Goal: Transaction & Acquisition: Purchase product/service

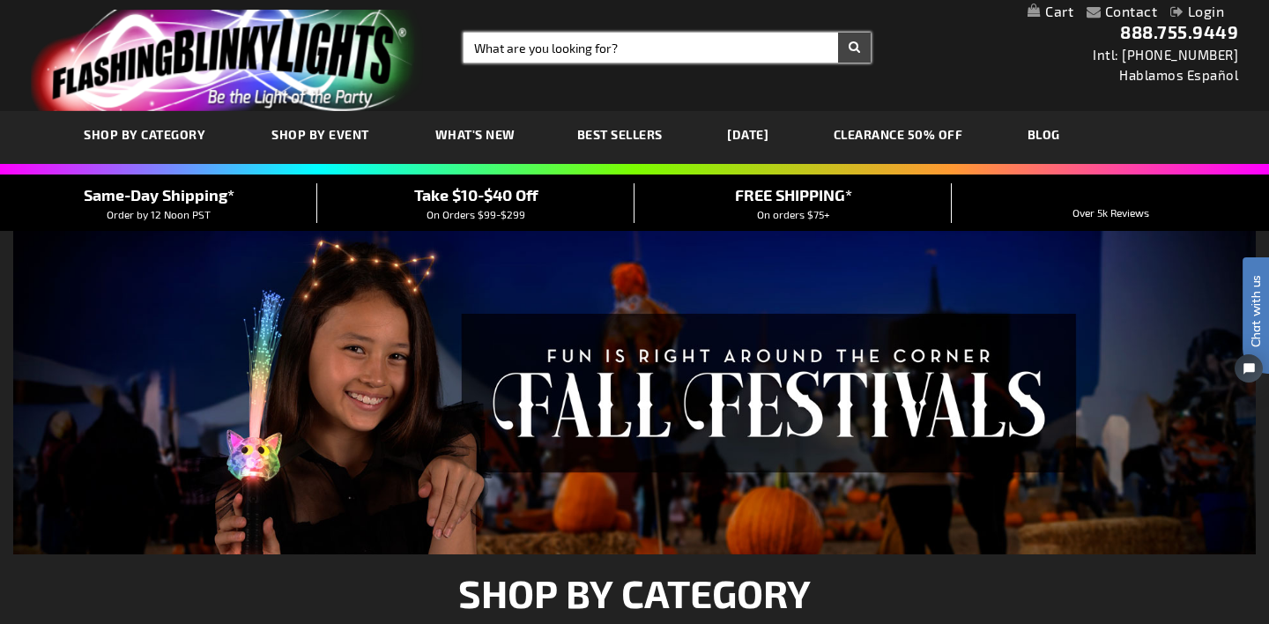
click at [480, 48] on input "Search" at bounding box center [666, 48] width 407 height 30
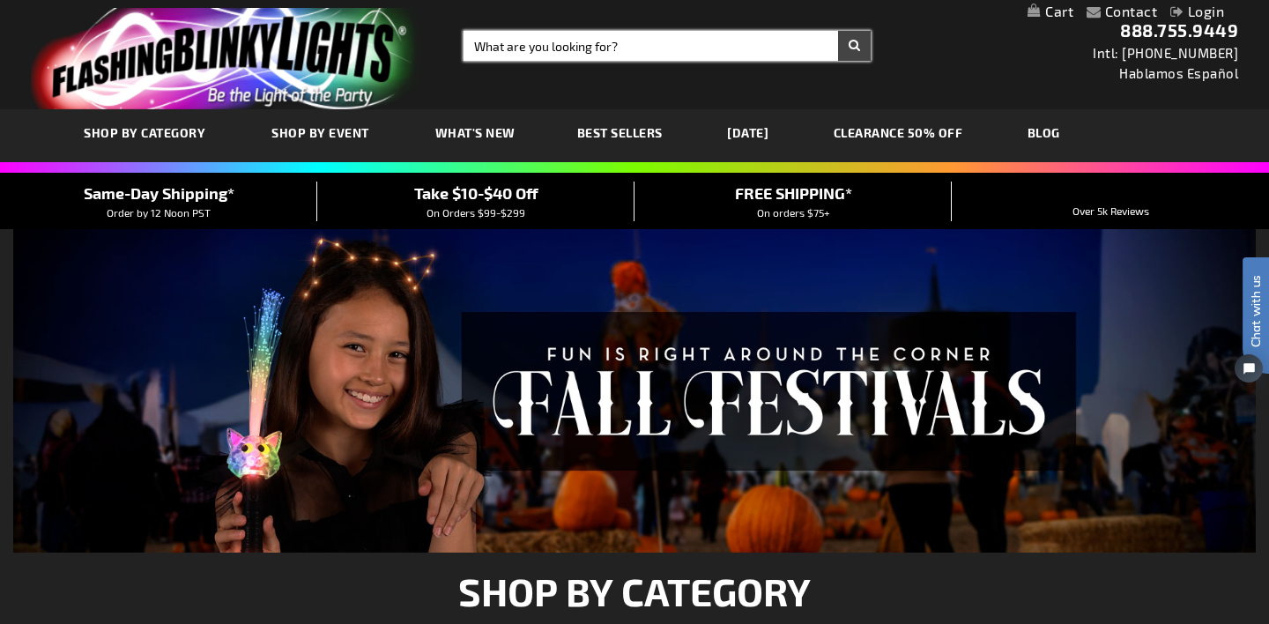
scroll to position [4, 0]
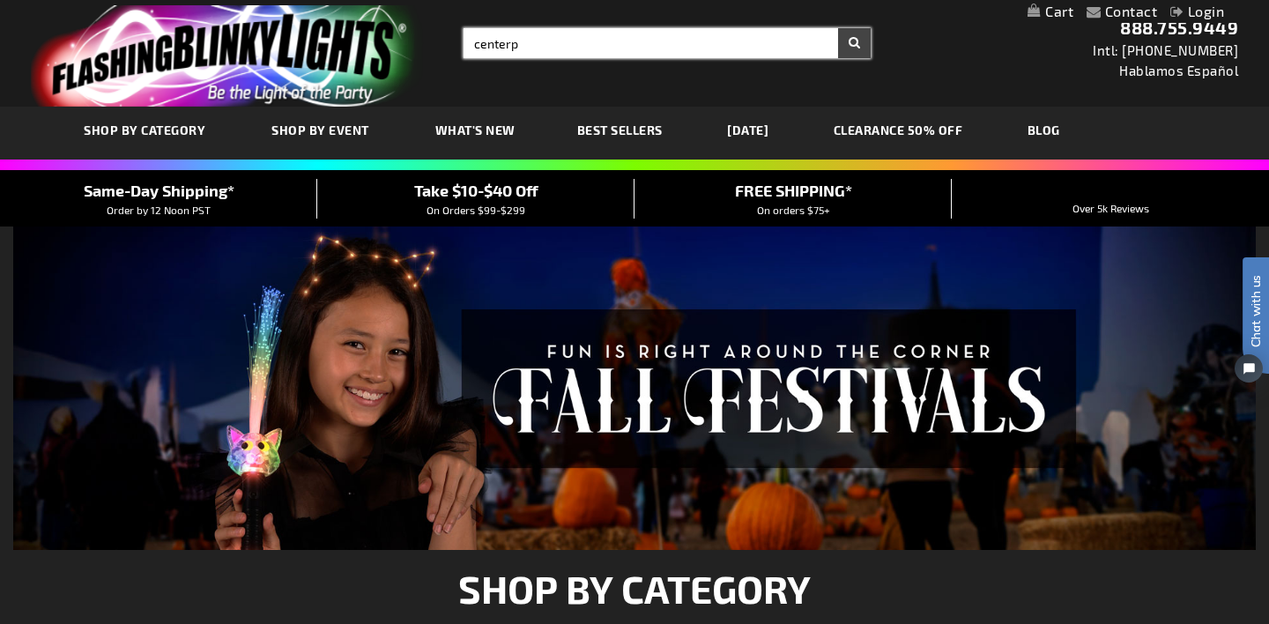
type input "centerp"
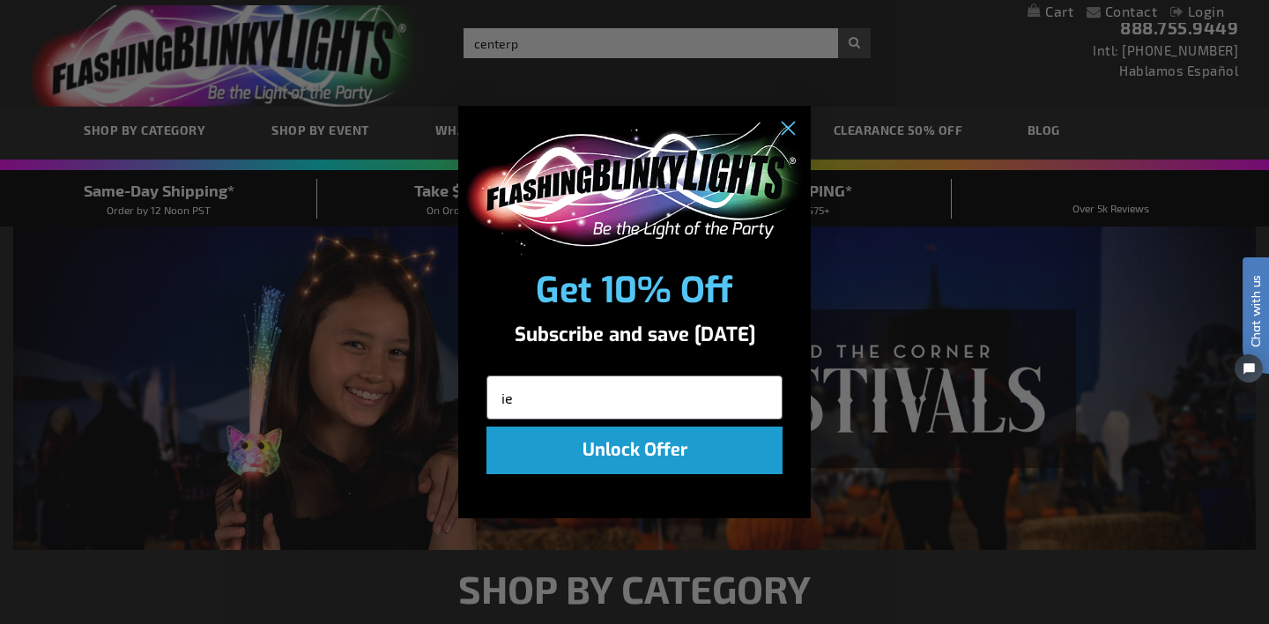
type input "i"
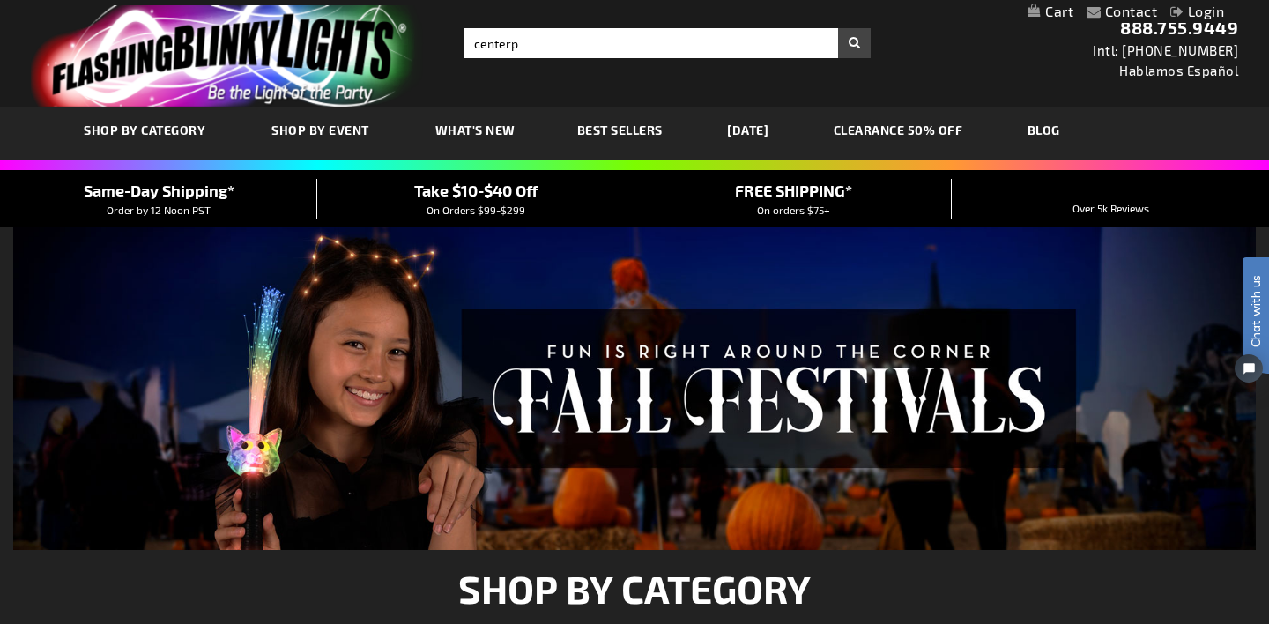
click at [526, 37] on div "Close dialog Get 10% Off Subscribe and save today Unlock Offer Submit" at bounding box center [634, 312] width 1269 height 624
click at [523, 51] on input "centerp" at bounding box center [666, 43] width 407 height 30
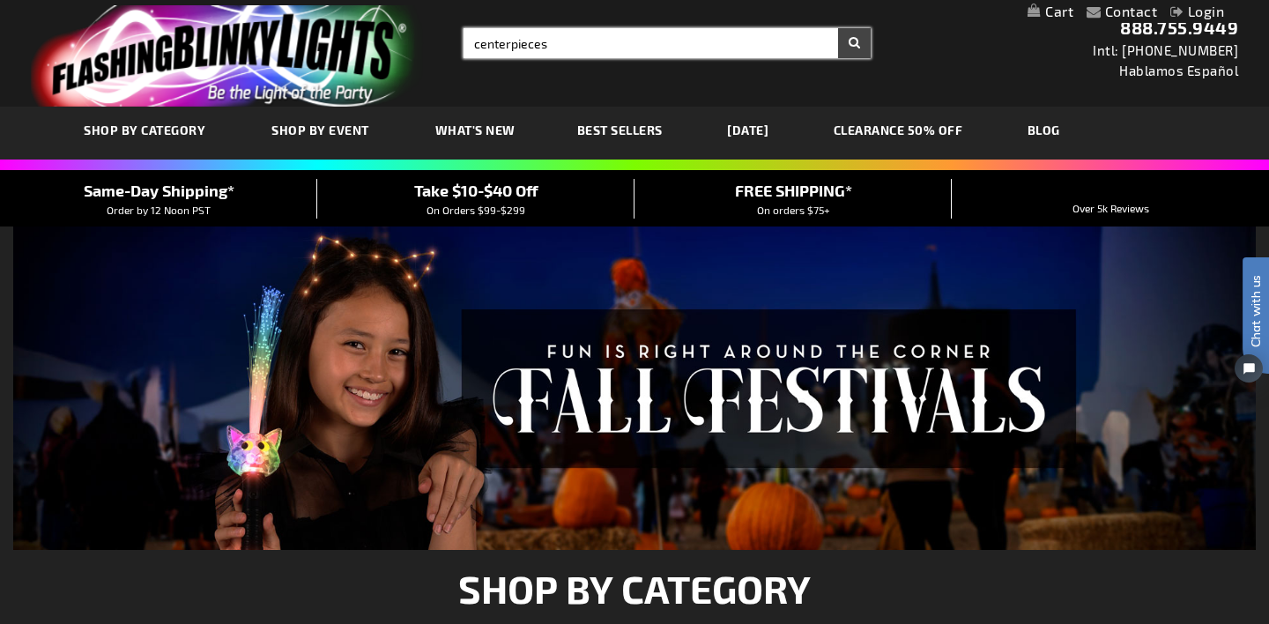
type input "centerpieces"
click at [854, 43] on button "Search" at bounding box center [854, 43] width 33 height 30
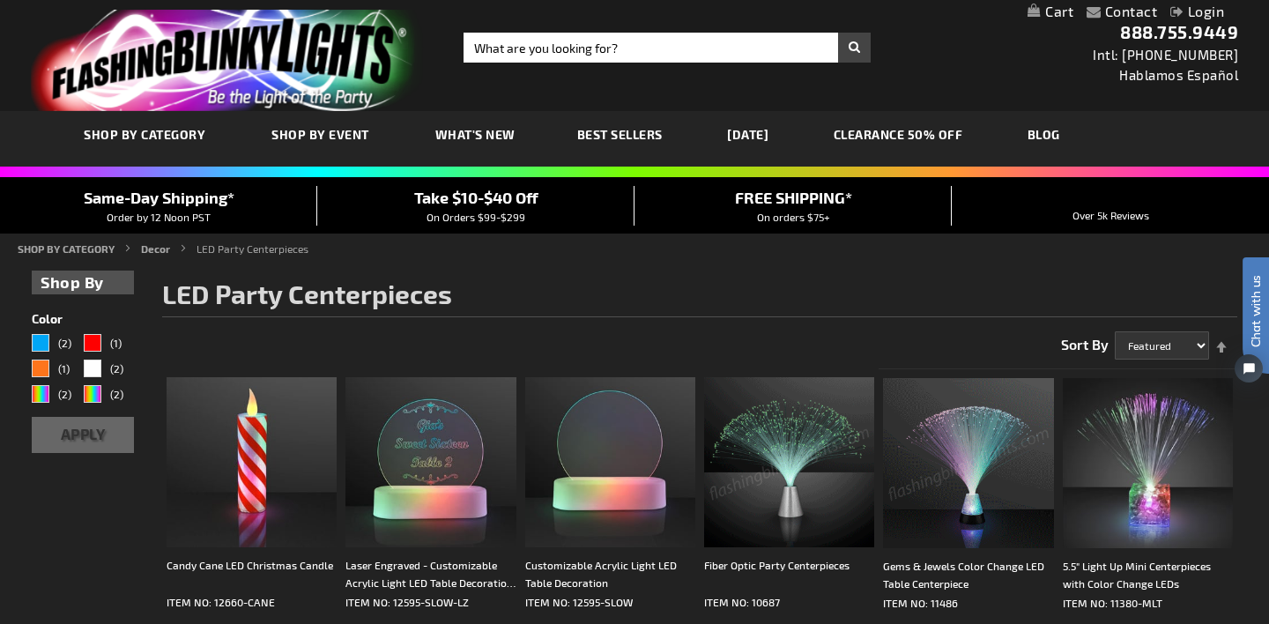
click at [781, 477] on img at bounding box center [789, 462] width 170 height 170
click at [796, 478] on img at bounding box center [789, 462] width 170 height 170
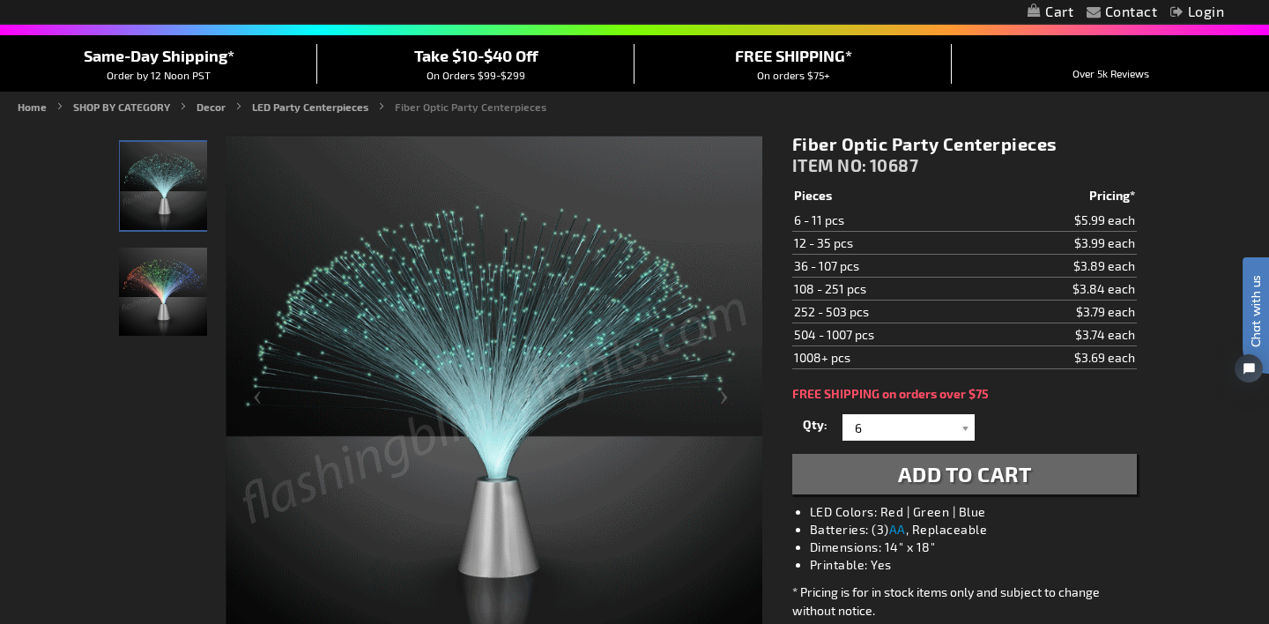
scroll to position [145, 0]
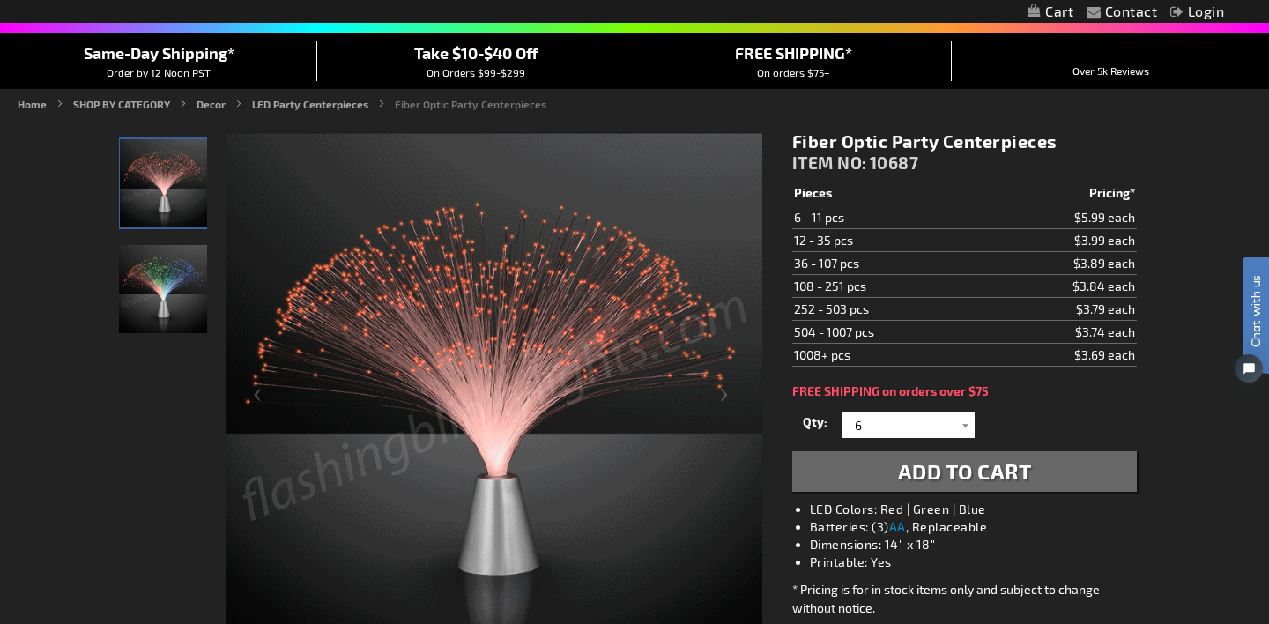
click at [841, 239] on td "12 - 35 pcs" at bounding box center [888, 240] width 193 height 23
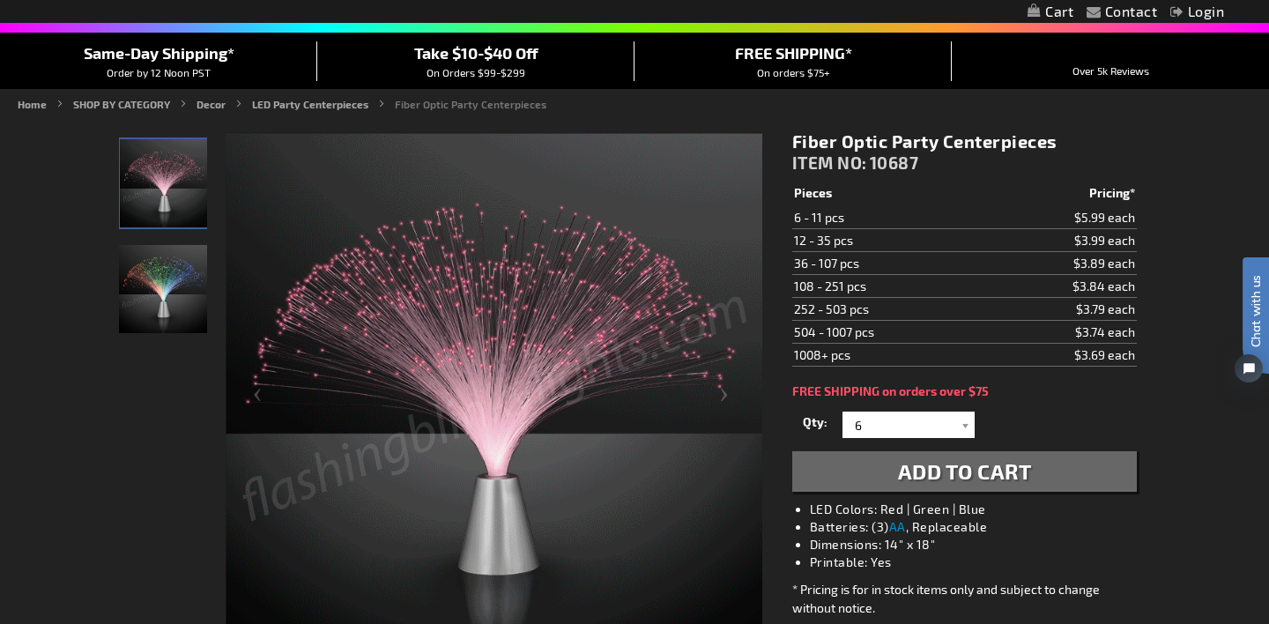
click at [1053, 240] on td "$3.99 each" at bounding box center [1060, 240] width 152 height 23
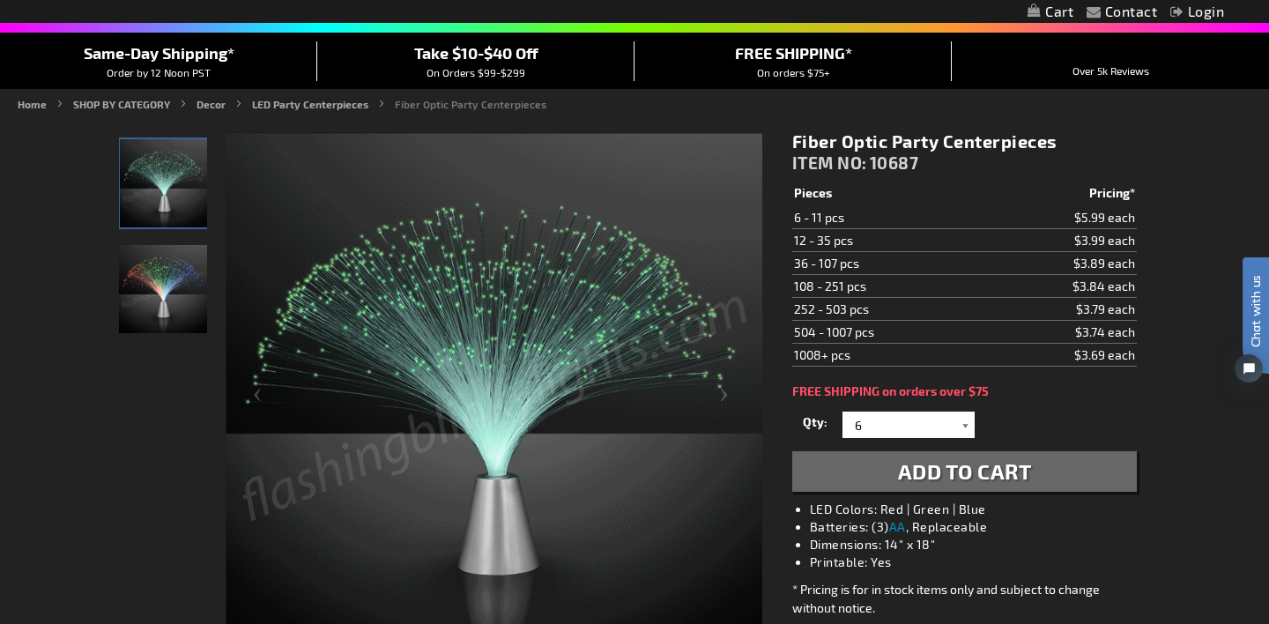
click at [966, 426] on div at bounding box center [966, 425] width 18 height 26
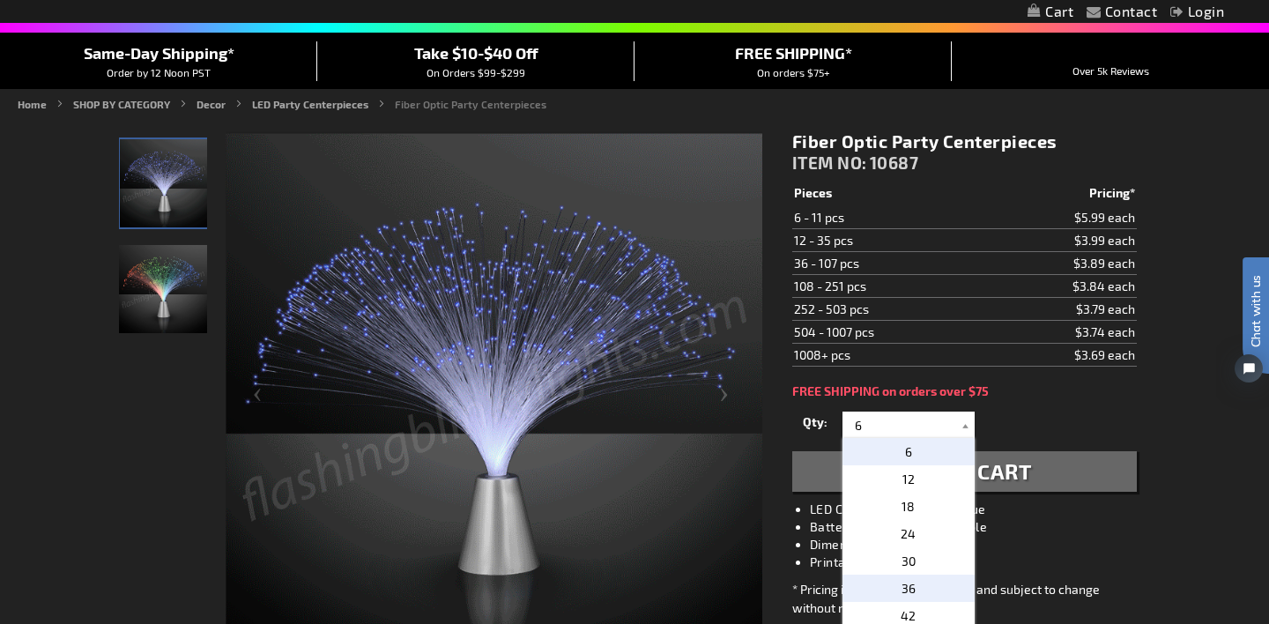
click at [918, 591] on p "36" at bounding box center [908, 588] width 132 height 27
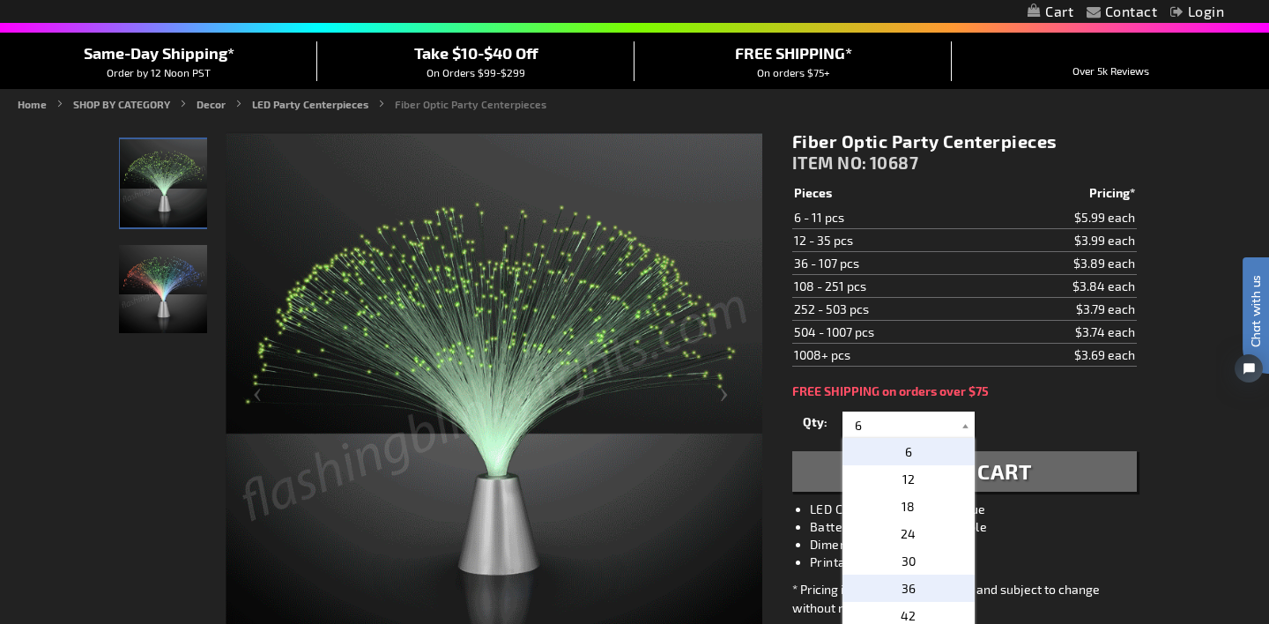
type input "36"
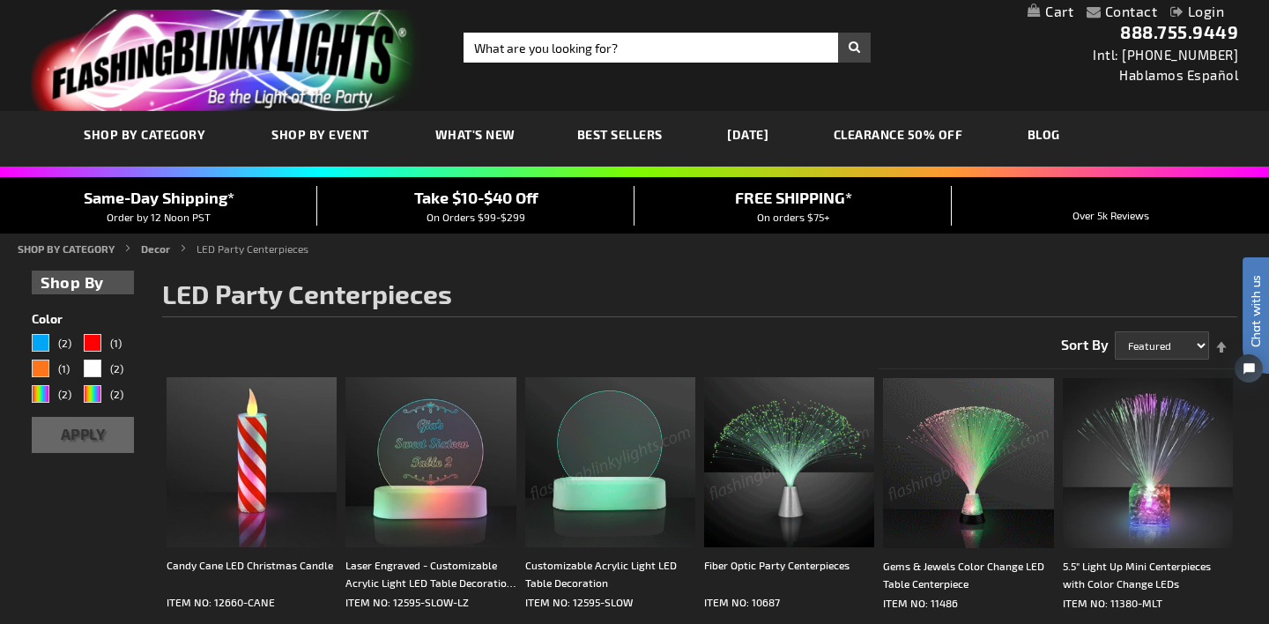
click at [964, 474] on img at bounding box center [968, 463] width 170 height 170
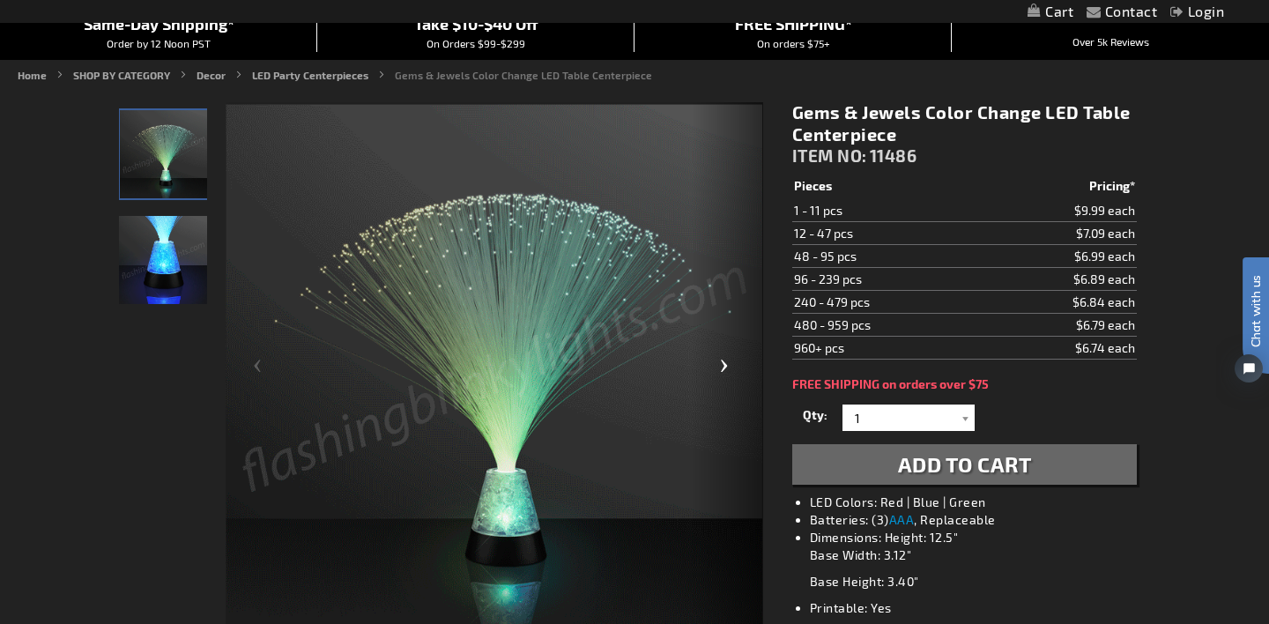
scroll to position [175, 0]
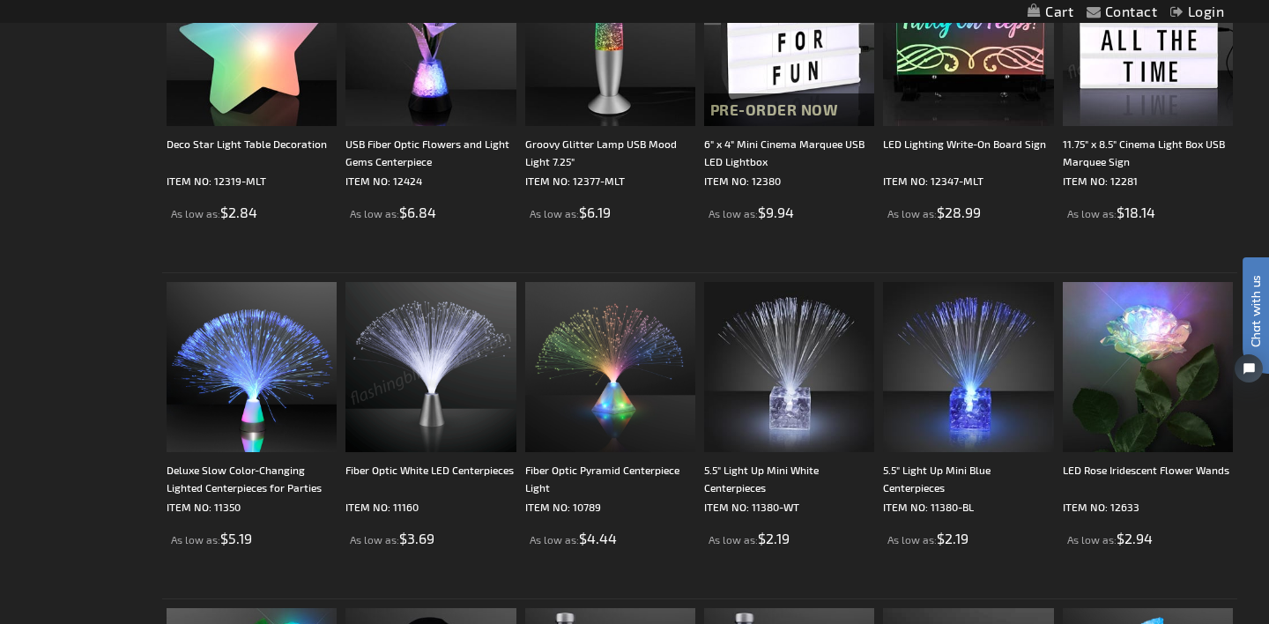
scroll to position [1409, 0]
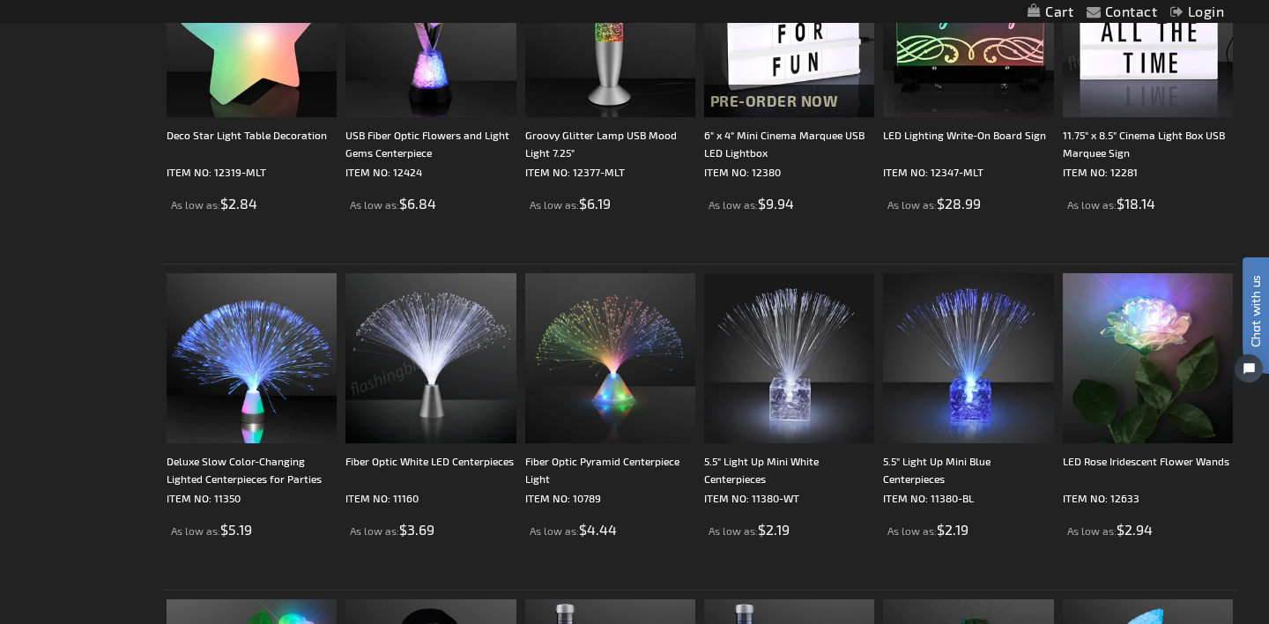
click at [397, 373] on img at bounding box center [430, 358] width 170 height 170
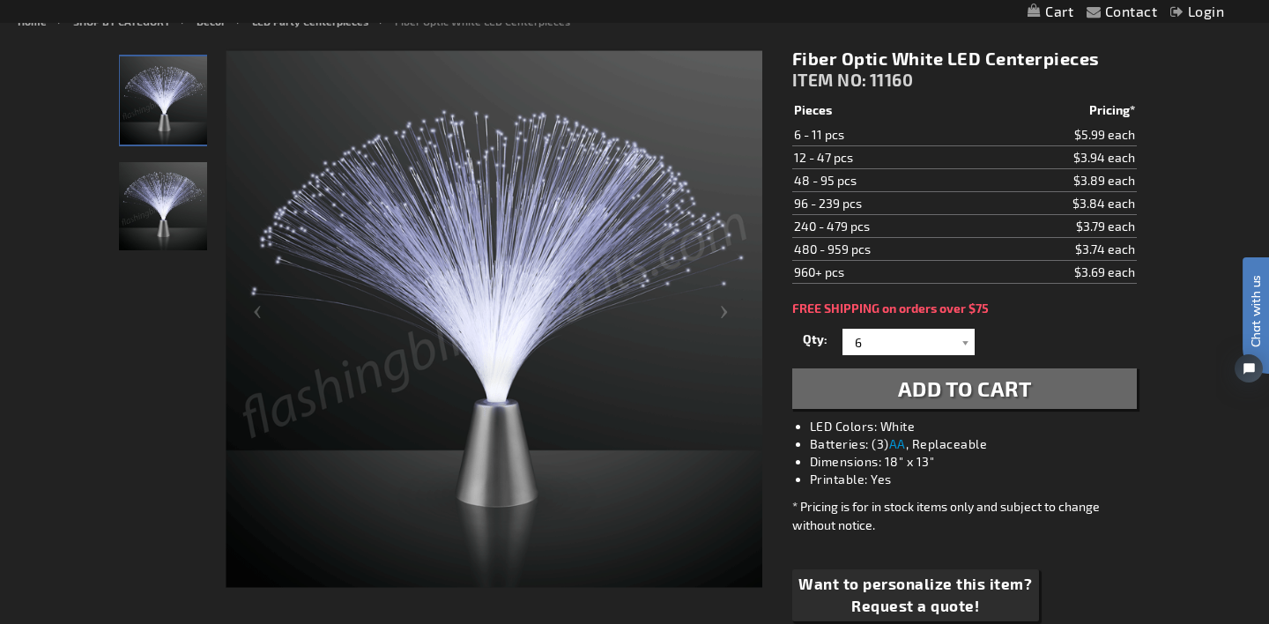
scroll to position [228, 0]
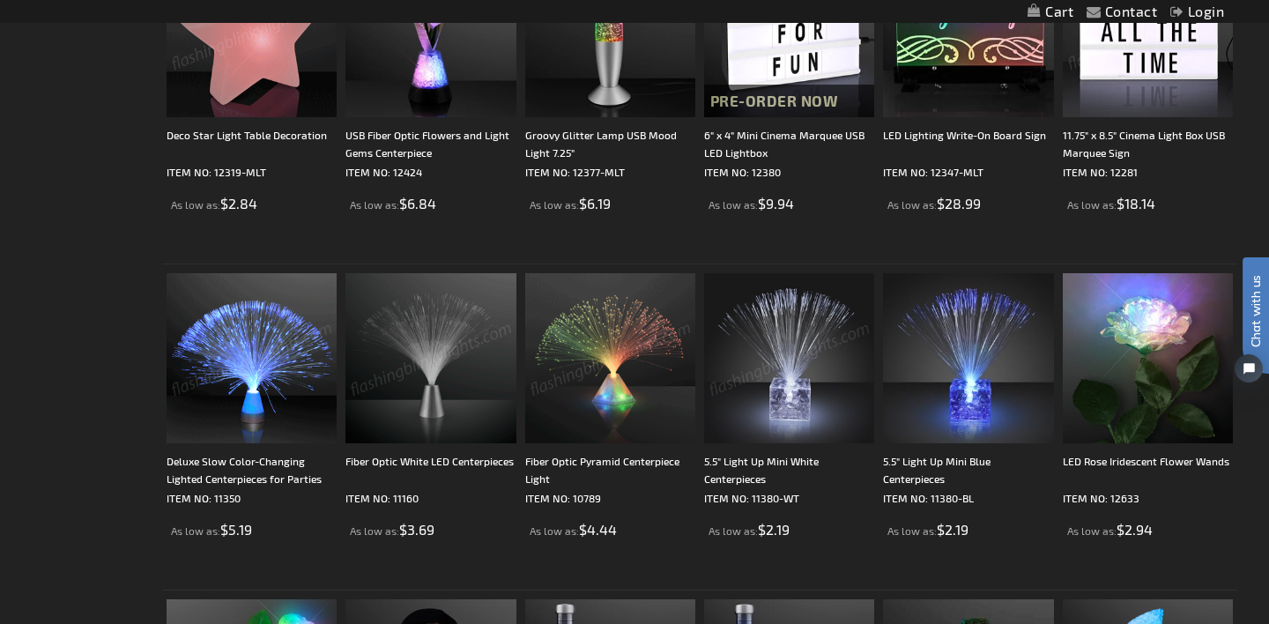
click at [795, 361] on img at bounding box center [789, 358] width 170 height 170
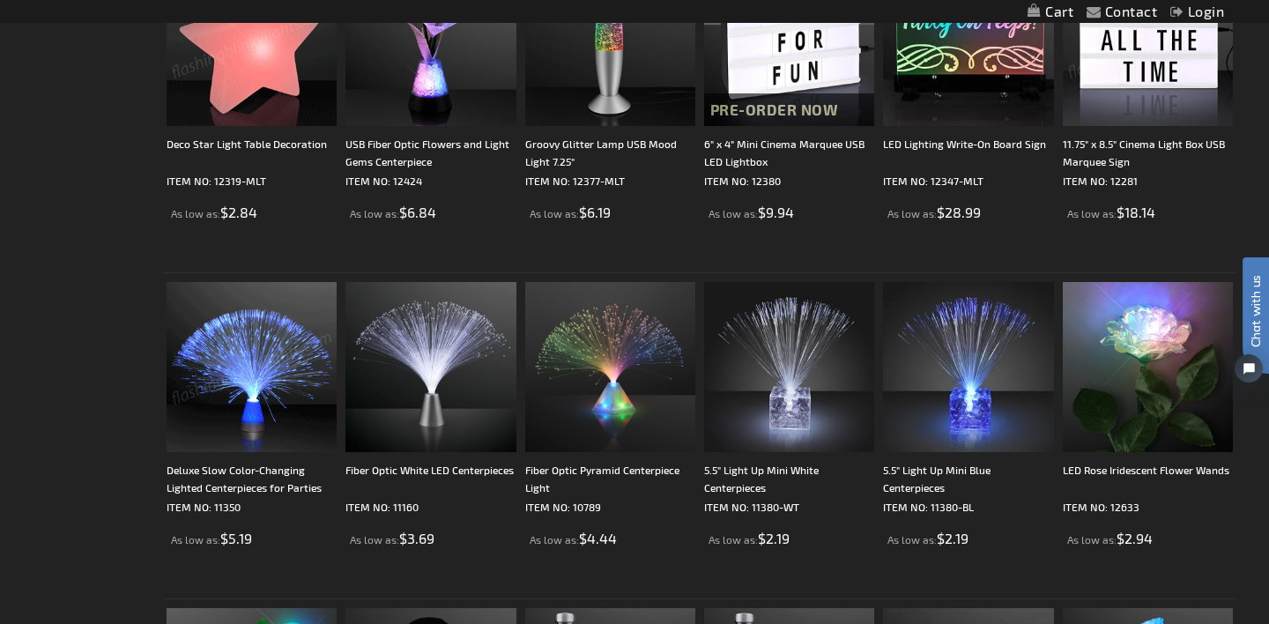
scroll to position [1398, 0]
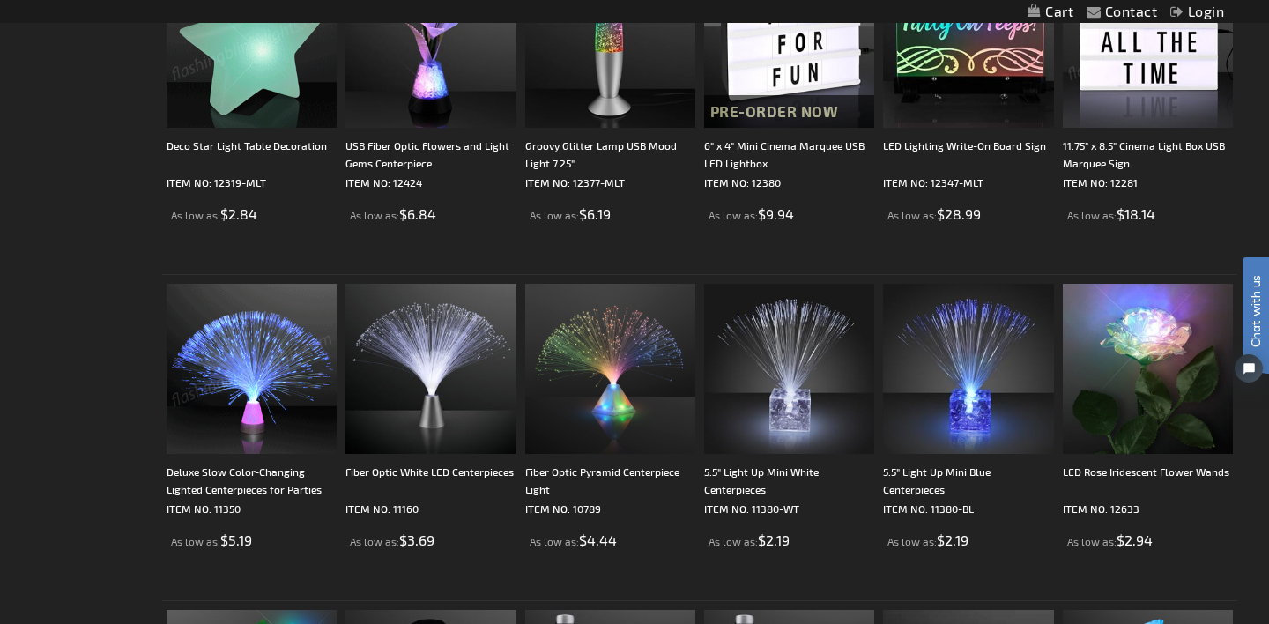
click at [261, 380] on img at bounding box center [252, 369] width 170 height 170
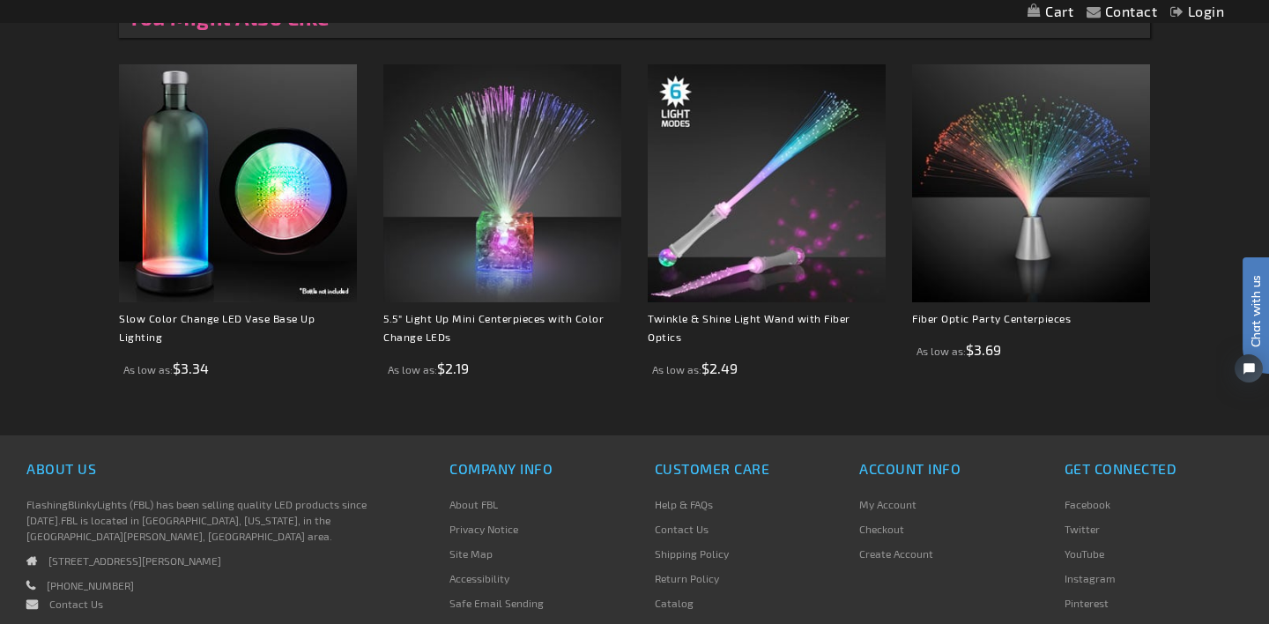
scroll to position [1188, 0]
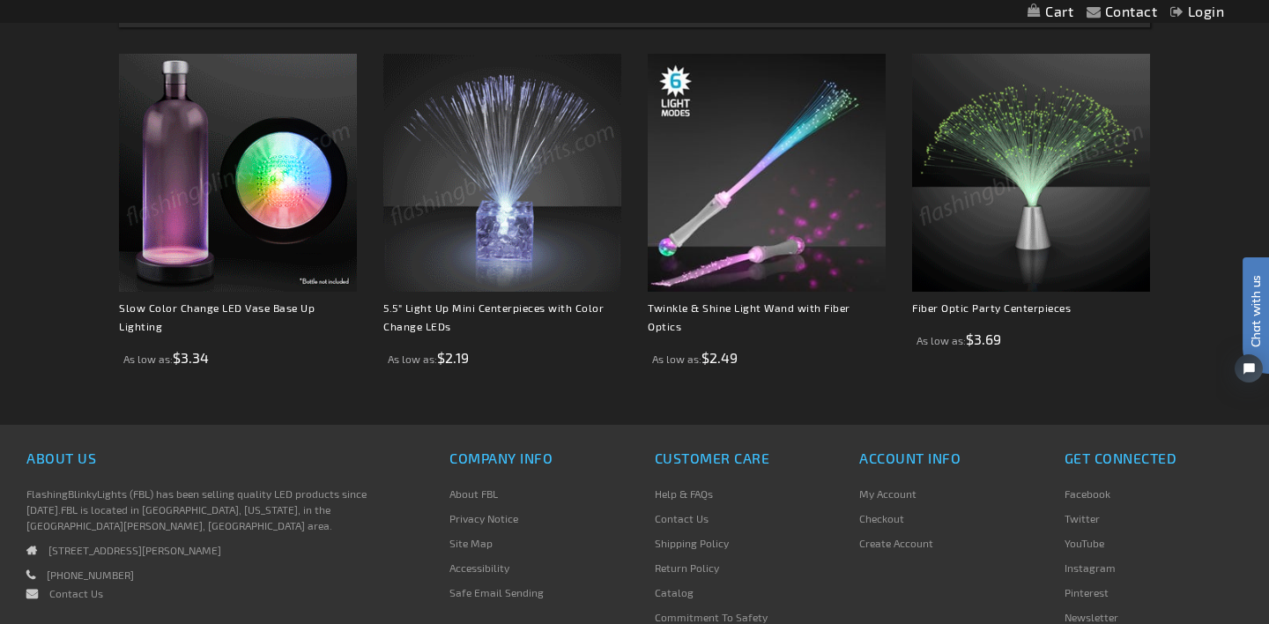
click at [1024, 181] on img at bounding box center [1031, 173] width 238 height 238
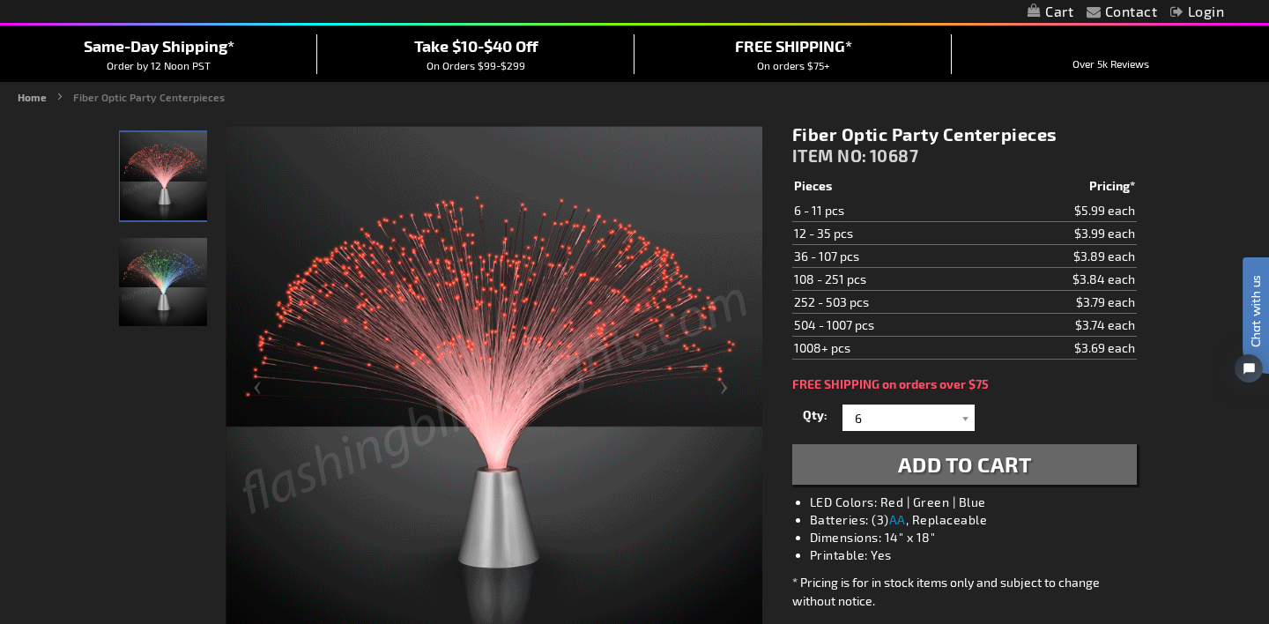
scroll to position [151, 0]
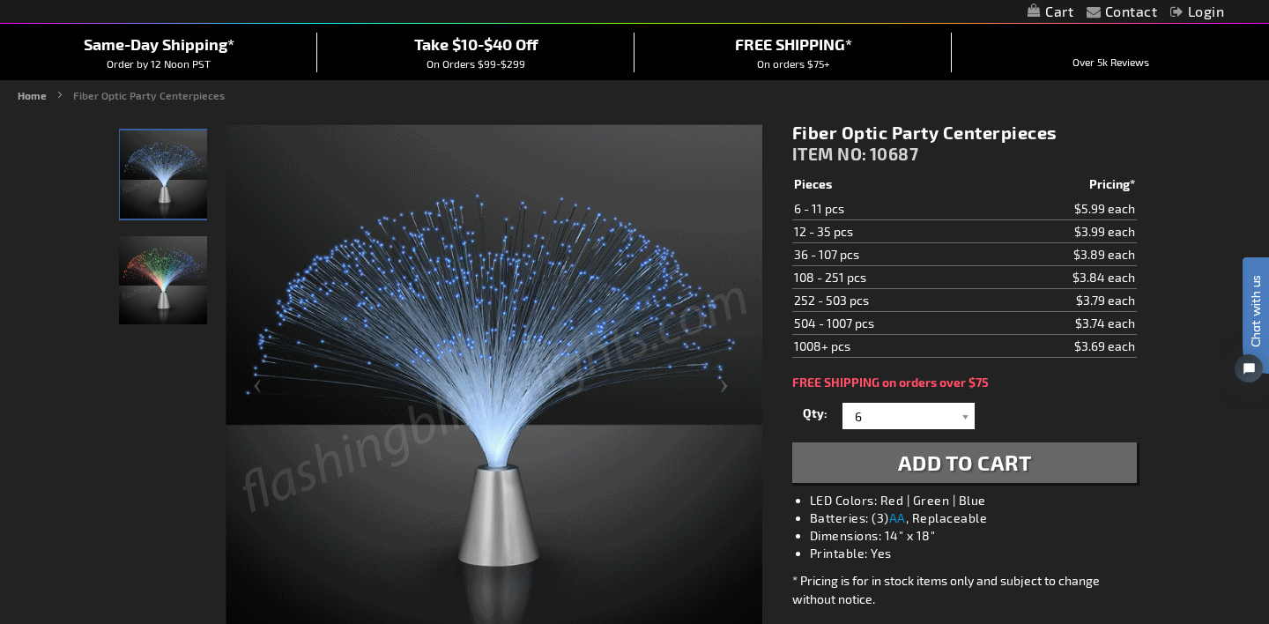
click at [167, 167] on img "Fiber Optic Party Centerpieces" at bounding box center [164, 174] width 88 height 88
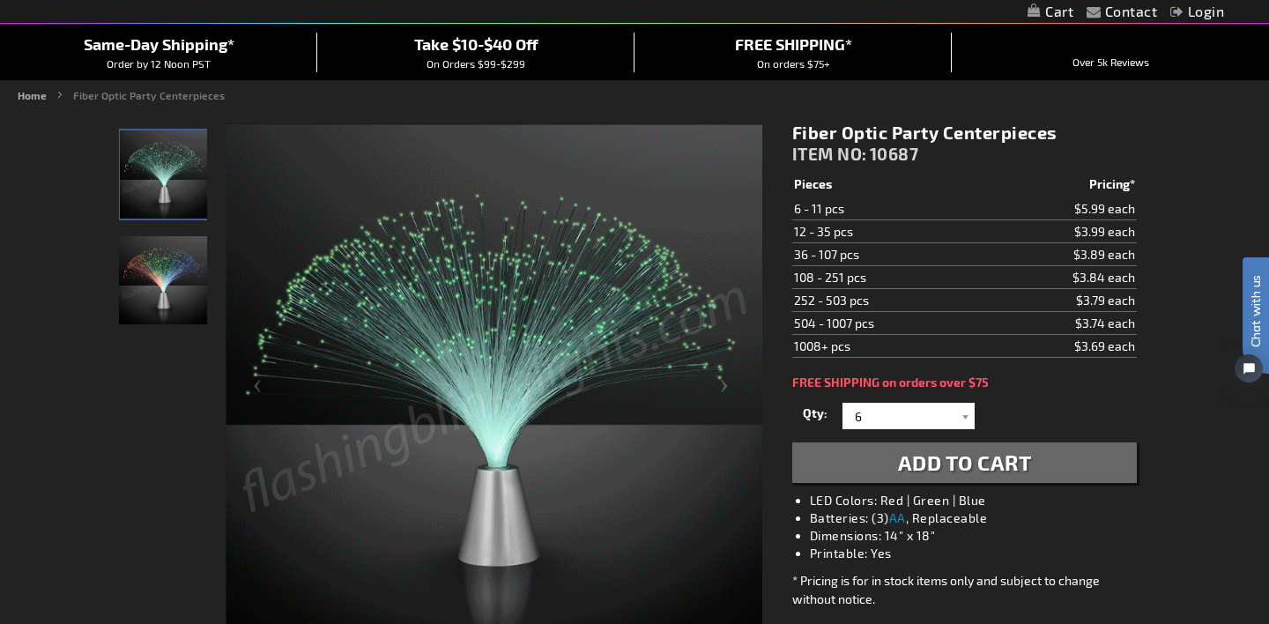
click at [155, 280] on img "Fiber Optic Party Centerpieces" at bounding box center [163, 280] width 88 height 88
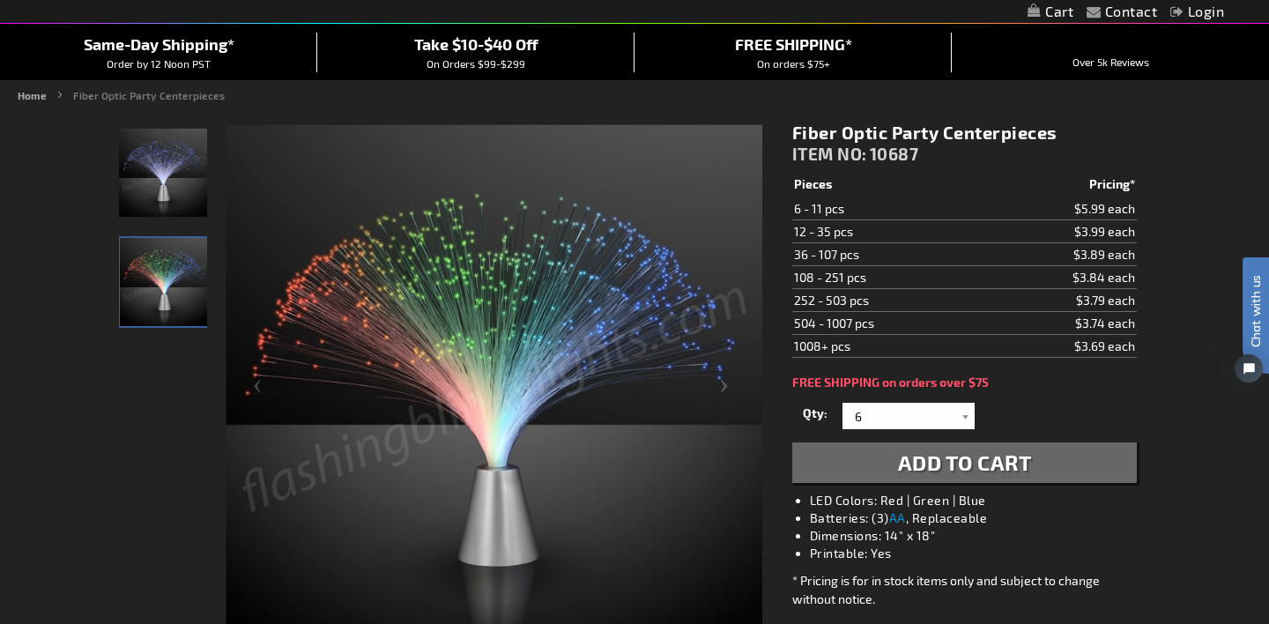
click at [154, 280] on img "Fiber Optic Party Centerpieces" at bounding box center [164, 282] width 88 height 88
click at [165, 175] on img "Fiber Optic Party Centerpieces" at bounding box center [163, 173] width 88 height 88
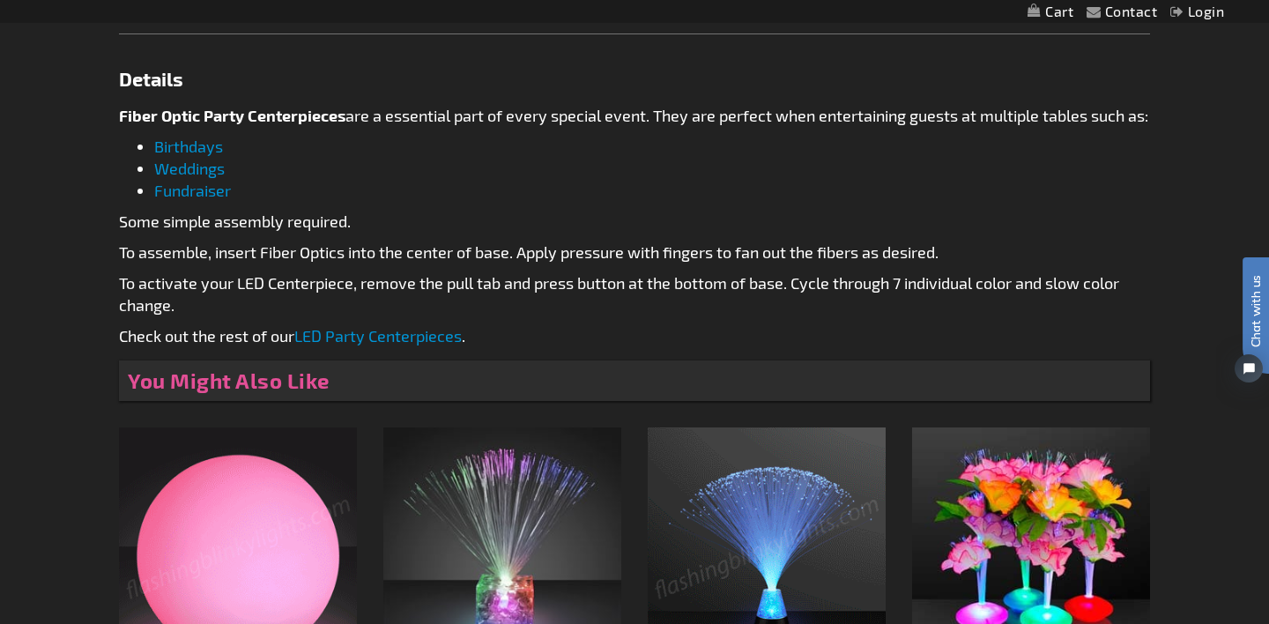
scroll to position [879, 0]
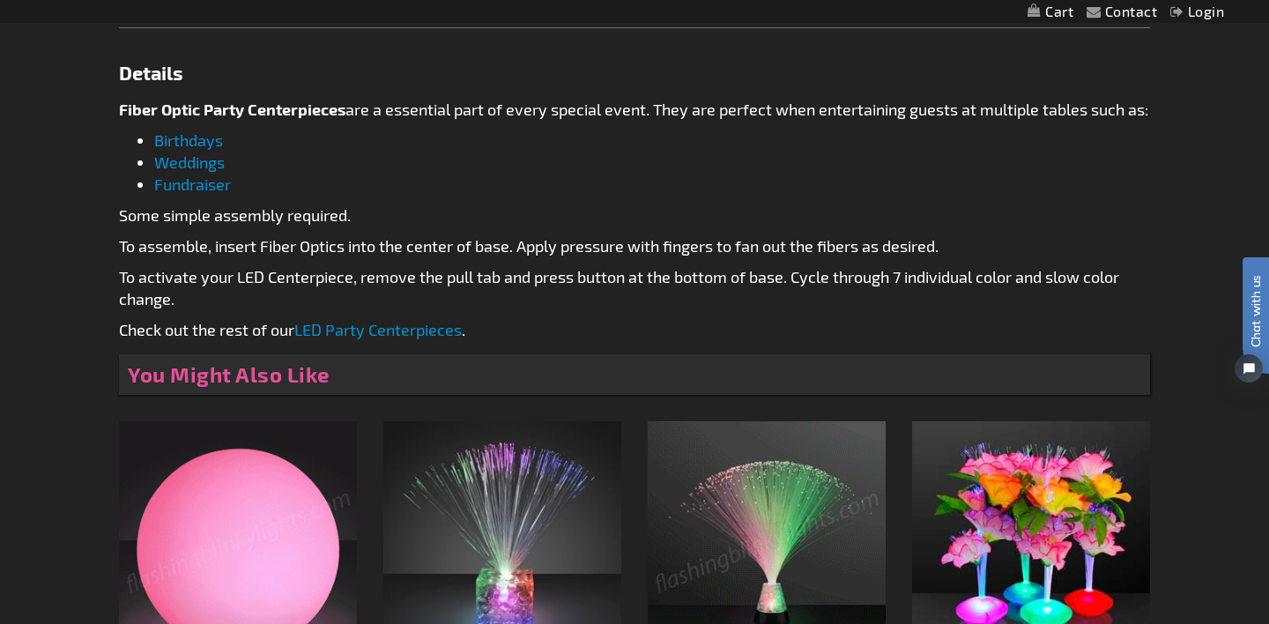
click at [383, 339] on link "LED Party Centerpieces" at bounding box center [377, 329] width 167 height 19
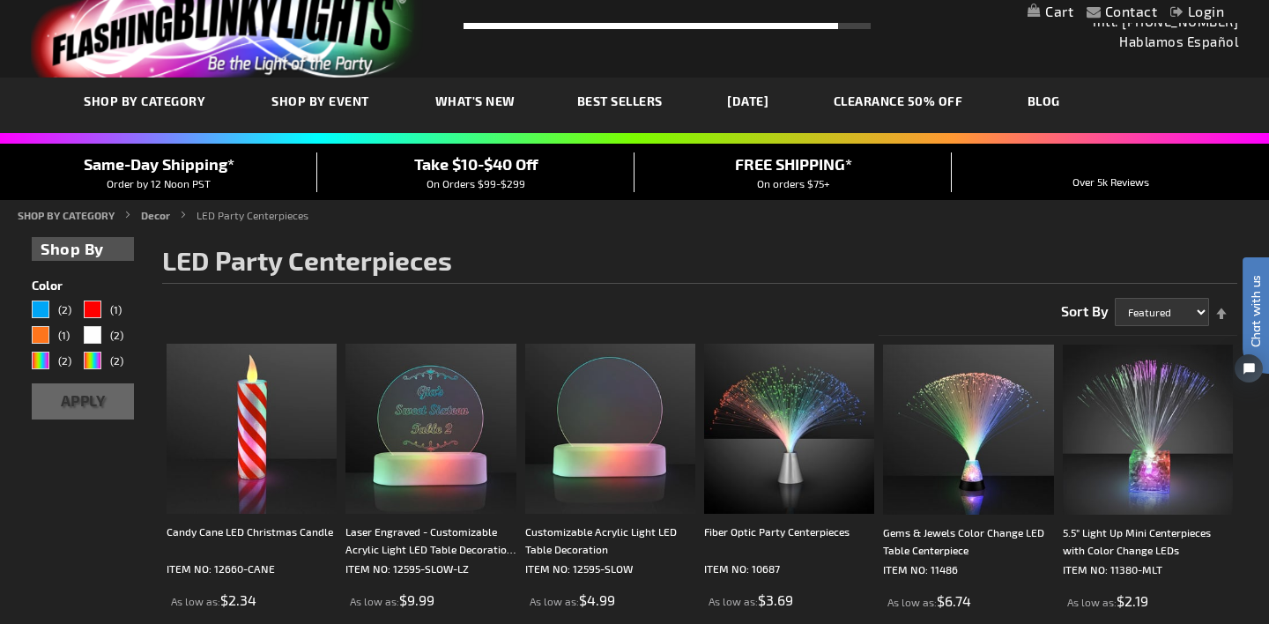
scroll to position [31, 0]
